Goal: Check status: Check status

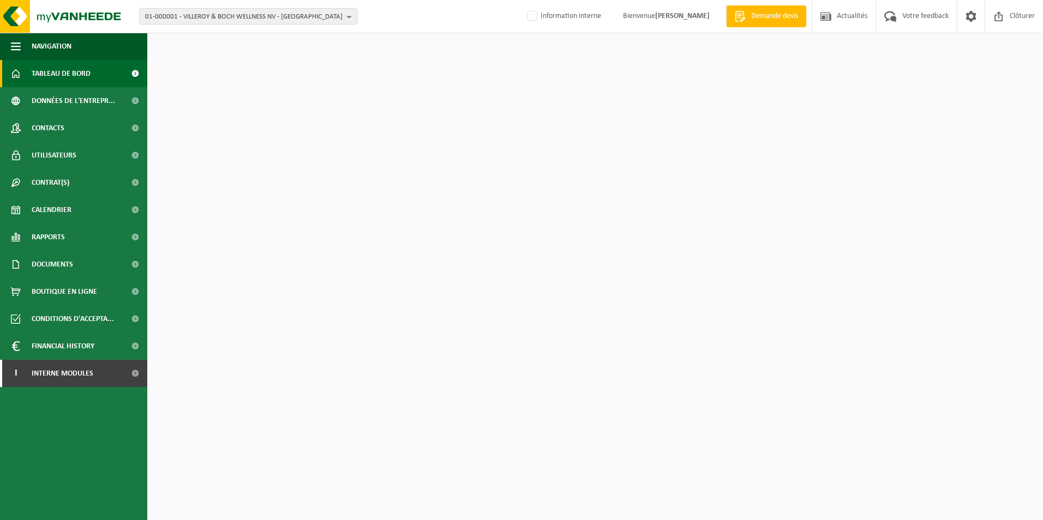
click at [265, 19] on span "01-000001 - VILLEROY & BOCH WELLNESS NV - [GEOGRAPHIC_DATA]" at bounding box center [243, 17] width 197 height 16
paste input "10-855695"
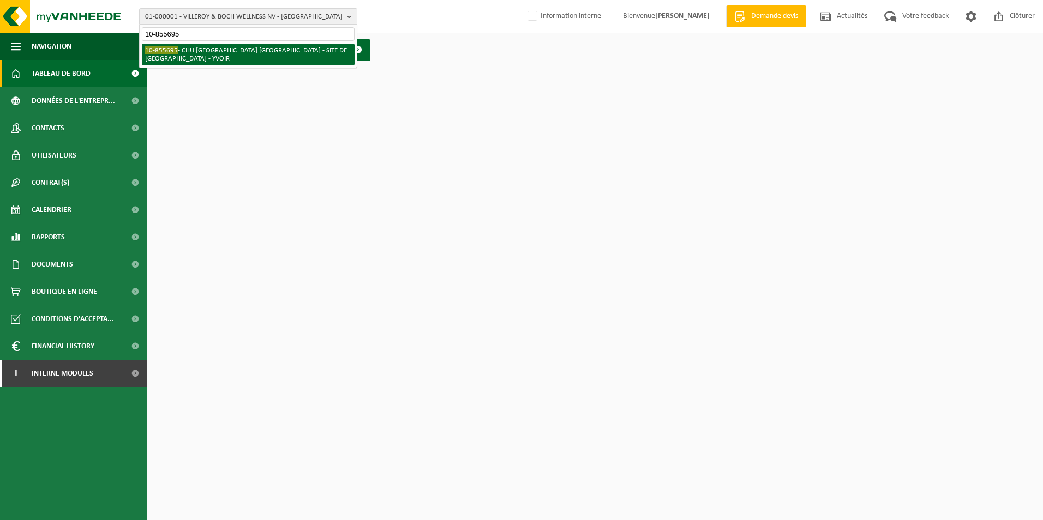
type input "10-855695"
click at [266, 55] on li "10-855695 - CHU [GEOGRAPHIC_DATA] [GEOGRAPHIC_DATA] - SITE DE [GEOGRAPHIC_DATA]…" at bounding box center [248, 55] width 213 height 22
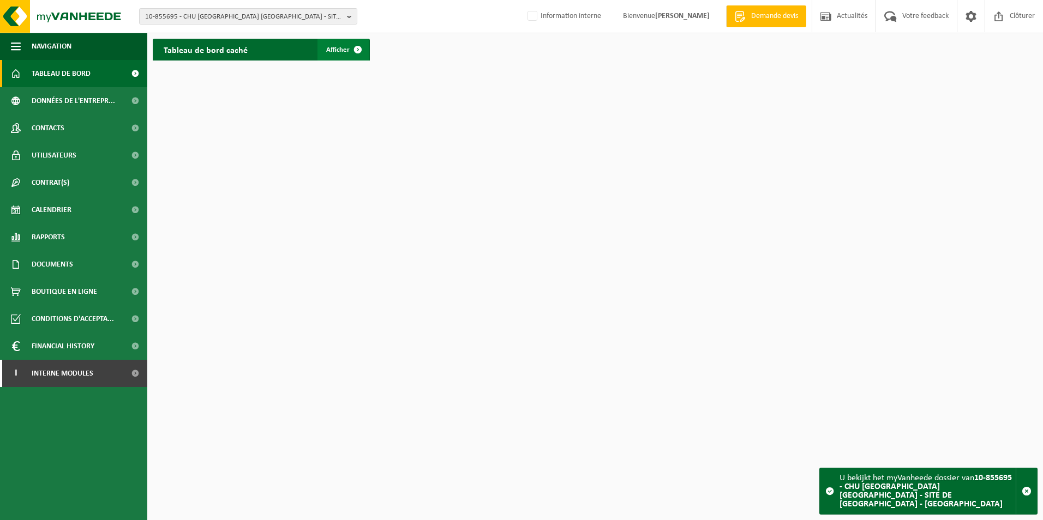
click at [341, 56] on link "Afficher" at bounding box center [342, 50] width 51 height 22
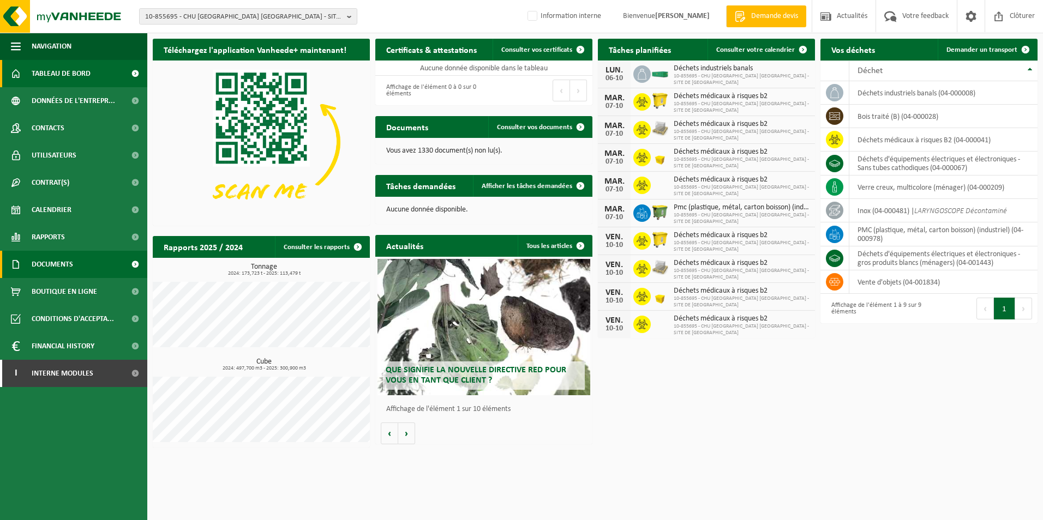
click at [73, 265] on span "Documents" at bounding box center [52, 264] width 41 height 27
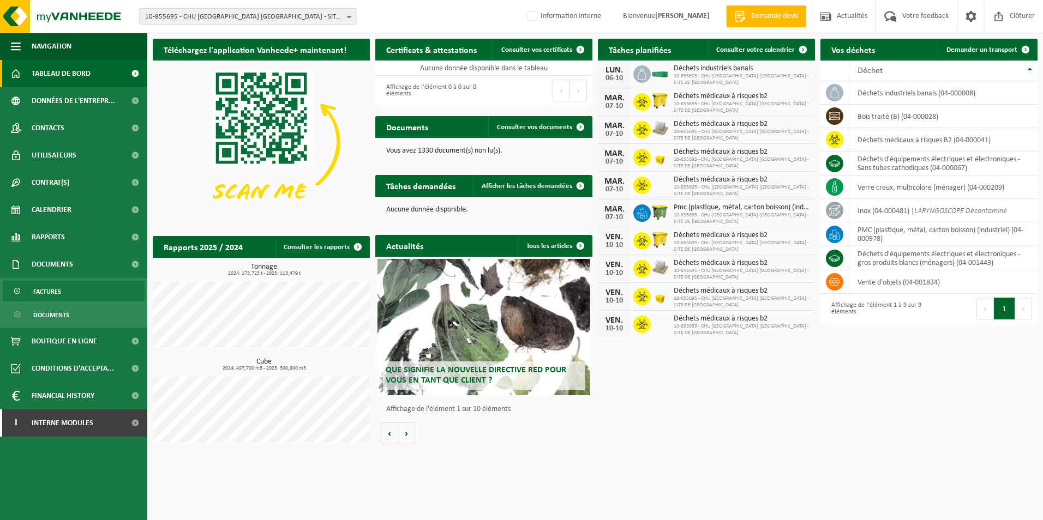
click at [73, 287] on link "Factures" at bounding box center [74, 291] width 142 height 21
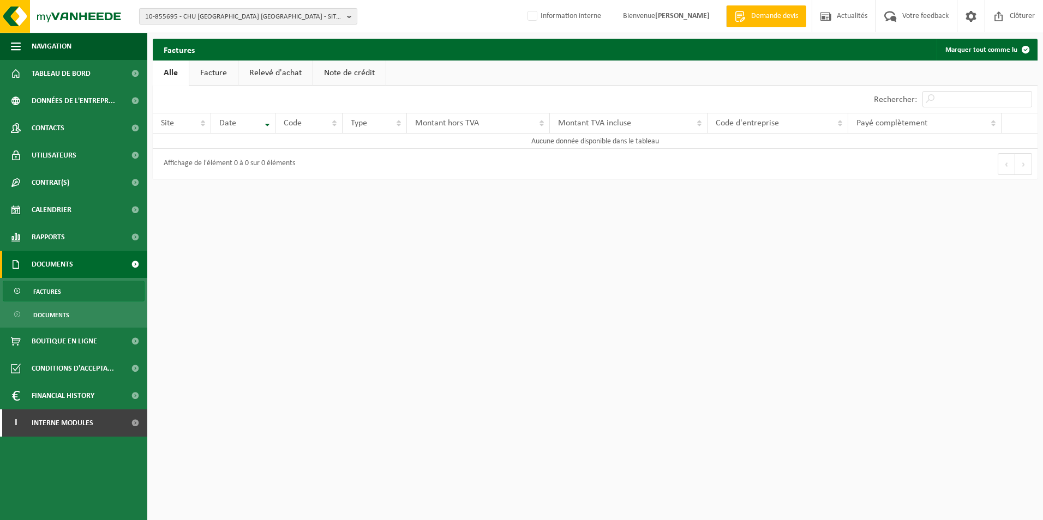
click at [263, 18] on span "10-855695 - CHU UCL NAMUR - SITE DE MONT-GODINNE - YVOIR" at bounding box center [243, 17] width 197 height 16
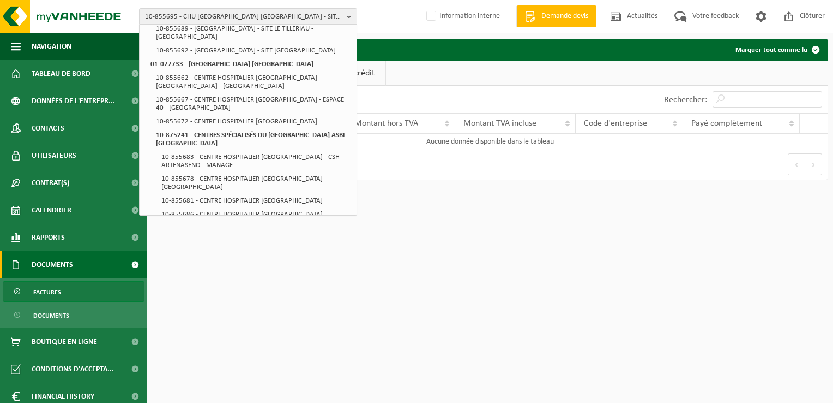
scroll to position [224, 0]
